Goal: Task Accomplishment & Management: Use online tool/utility

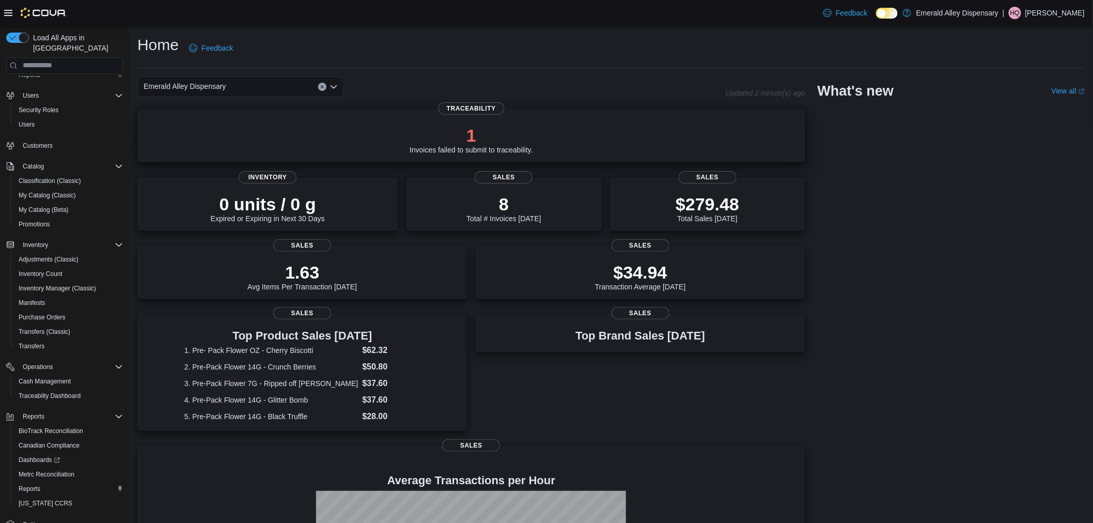
scroll to position [42, 0]
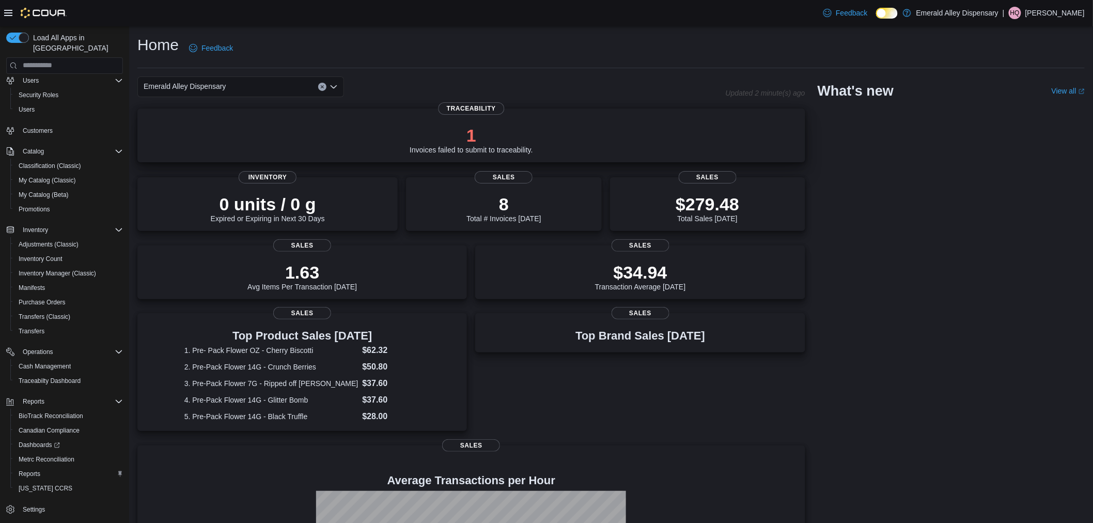
click at [427, 138] on p "1" at bounding box center [471, 135] width 123 height 21
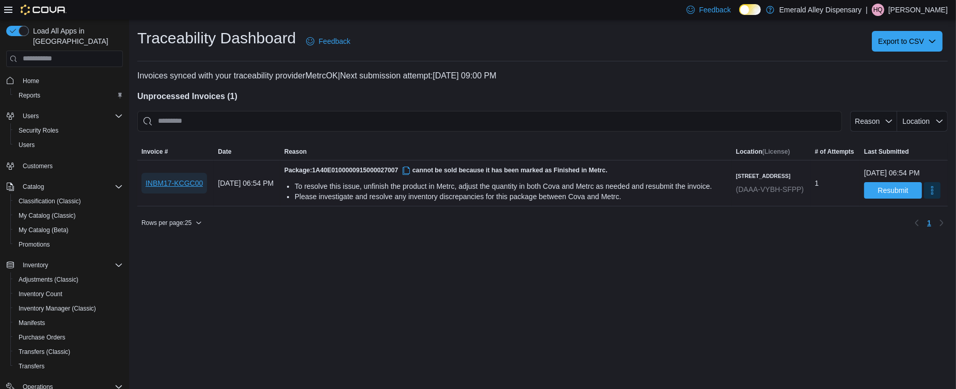
click at [190, 189] on span "INBM17-KCGC00" at bounding box center [174, 183] width 57 height 10
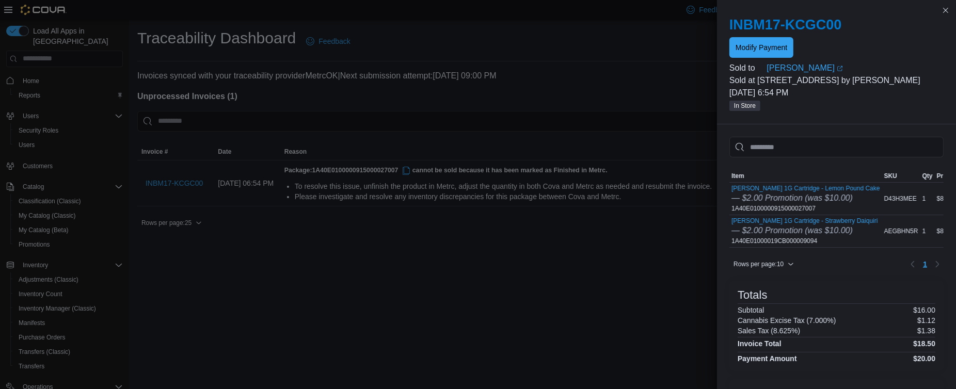
scroll to position [0, 8]
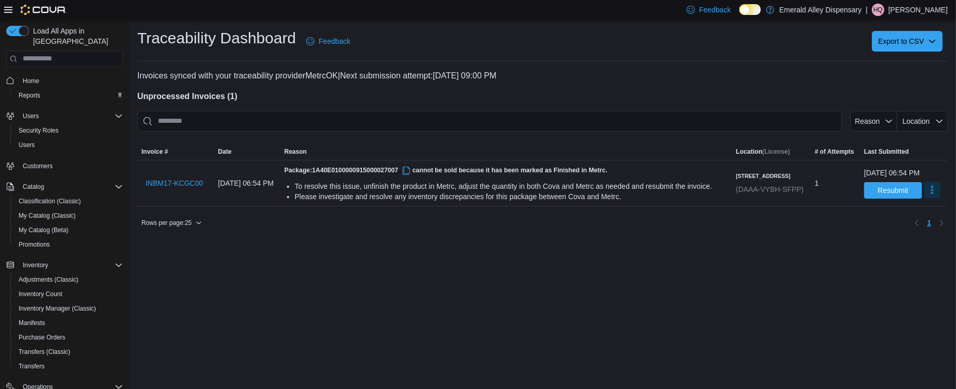
click at [924, 197] on button "More" at bounding box center [932, 190] width 17 height 17
click at [920, 220] on button "Mark as Resolved" at bounding box center [911, 226] width 66 height 19
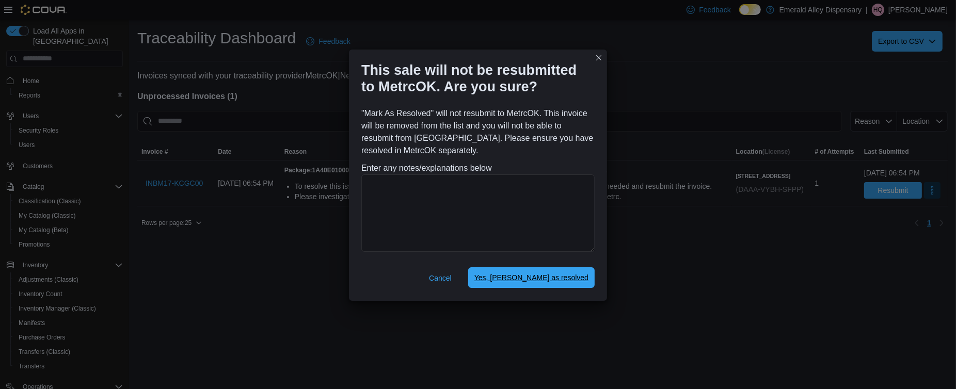
click at [544, 281] on span "Yes, mark as resolved" at bounding box center [532, 278] width 114 height 21
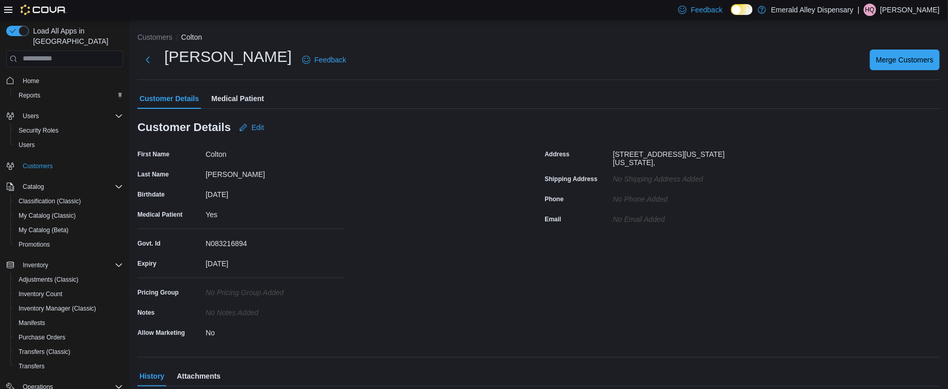
click at [217, 93] on span "Medical Patient" at bounding box center [237, 98] width 53 height 21
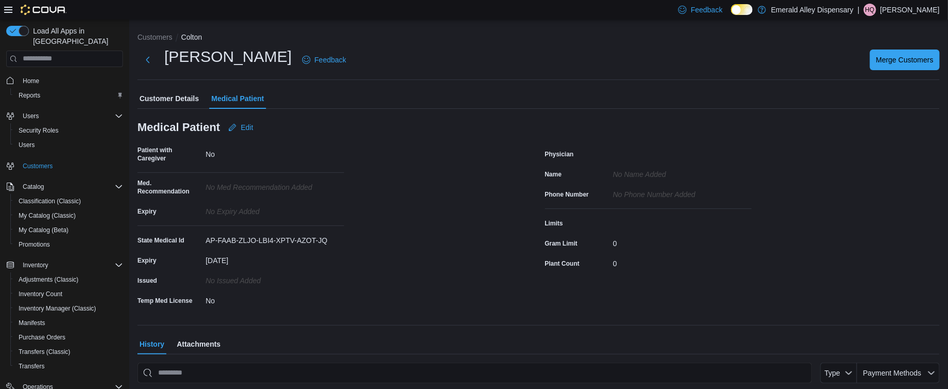
click at [213, 244] on div "AP-FAAB-ZLJO-LBI4-XPTV-AZOT-JQ" at bounding box center [275, 238] width 138 height 12
click at [197, 241] on div "State Medical Id" at bounding box center [169, 240] width 64 height 16
click at [240, 121] on span "Edit" at bounding box center [240, 127] width 25 height 21
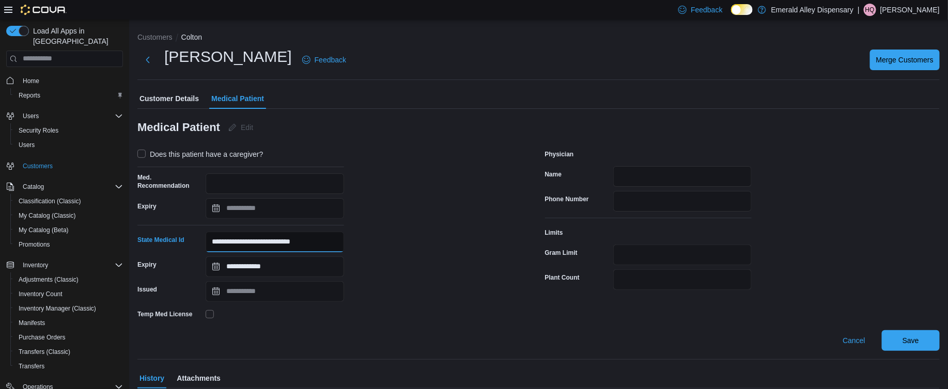
drag, startPoint x: 333, startPoint y: 243, endPoint x: 148, endPoint y: 234, distance: 185.1
click at [148, 234] on div "**********" at bounding box center [240, 242] width 207 height 21
click at [856, 341] on span "Cancel" at bounding box center [853, 341] width 23 height 10
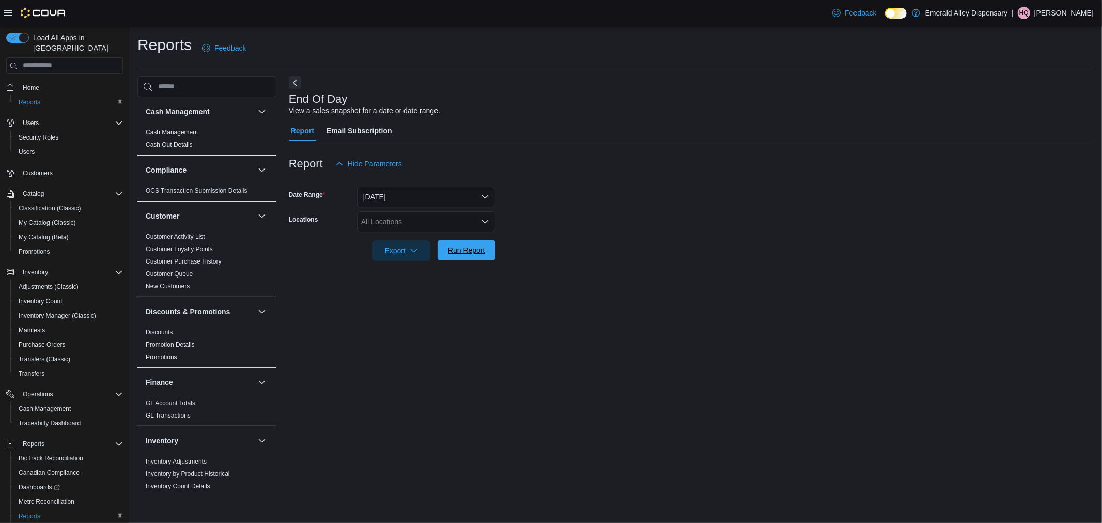
click at [479, 254] on span "Run Report" at bounding box center [466, 250] width 37 height 10
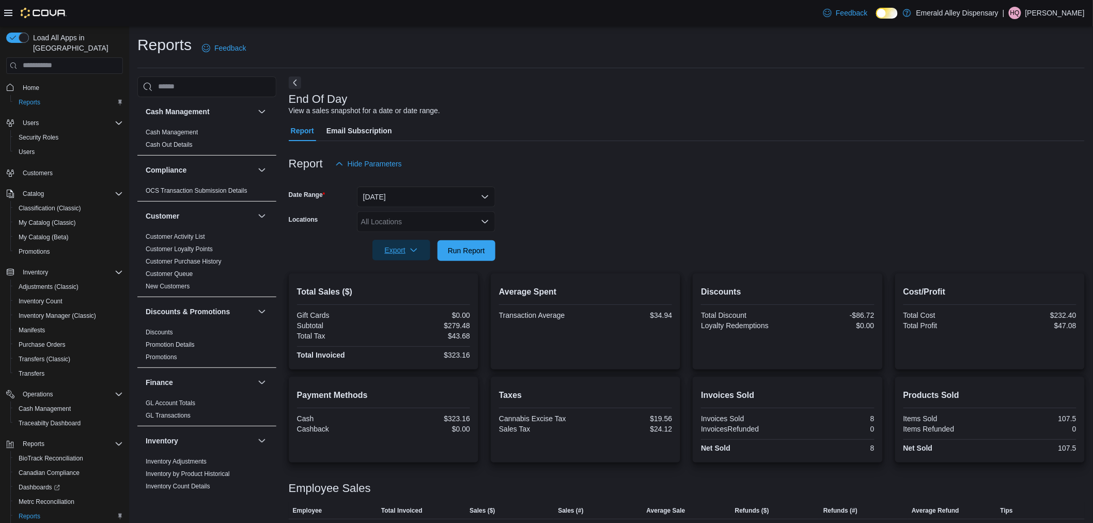
click at [402, 252] on span "Export" at bounding box center [401, 250] width 45 height 21
click at [405, 290] on span "Export to Pdf" at bounding box center [403, 291] width 46 height 8
